Goal: Task Accomplishment & Management: Manage account settings

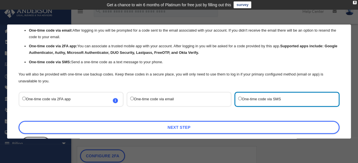
scroll to position [51, 0]
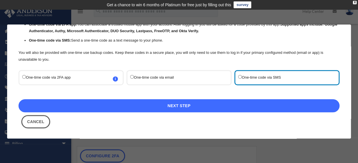
click at [206, 104] on link "Next Step" at bounding box center [179, 105] width 321 height 13
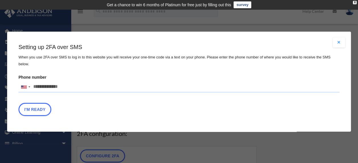
click at [35, 83] on input "Phone number United States +1 United Kingdom +44 Afghanistan (‫افغانستان‬‎) +93…" at bounding box center [179, 86] width 321 height 11
type input "**********"
click at [38, 104] on button "I'm Ready" at bounding box center [35, 108] width 33 height 13
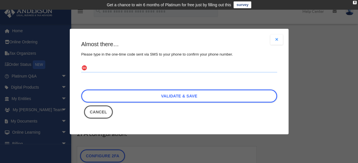
click at [111, 66] on input "text" at bounding box center [179, 67] width 196 height 9
type input "*"
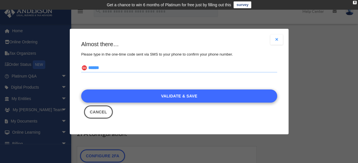
type input "******"
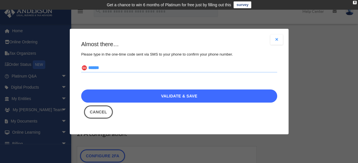
click at [175, 97] on link "Validate & Save" at bounding box center [179, 95] width 196 height 13
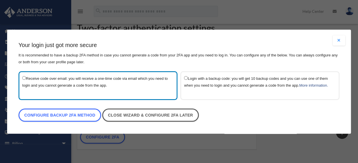
scroll to position [19, 0]
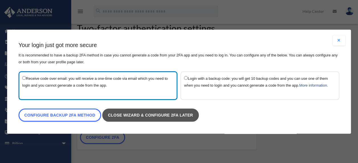
click at [148, 116] on link "Close wizard & configure 2FA later" at bounding box center [150, 114] width 97 height 13
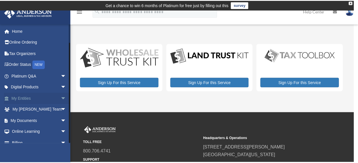
scroll to position [18, 0]
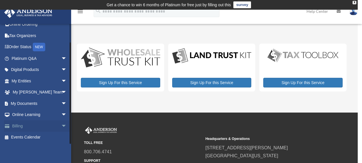
click at [26, 124] on link "Billing arrow_drop_down" at bounding box center [39, 125] width 71 height 11
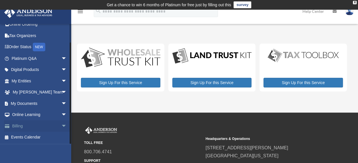
click at [18, 124] on link "Billing arrow_drop_down" at bounding box center [39, 125] width 71 height 11
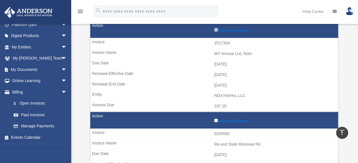
scroll to position [109, 0]
